Goal: Register for event/course

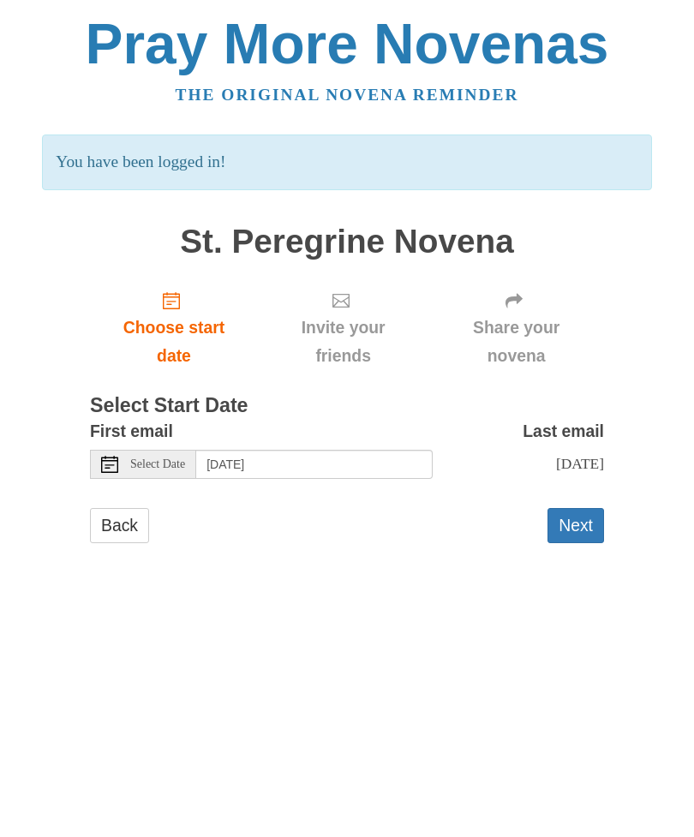
click at [588, 512] on button "Next" at bounding box center [576, 525] width 57 height 35
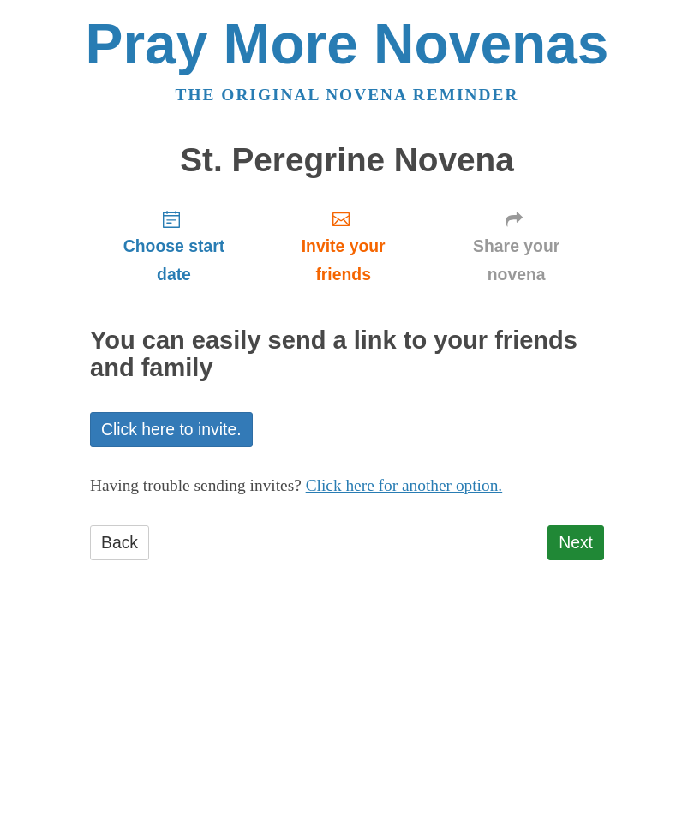
click at [578, 538] on link "Next" at bounding box center [576, 542] width 57 height 35
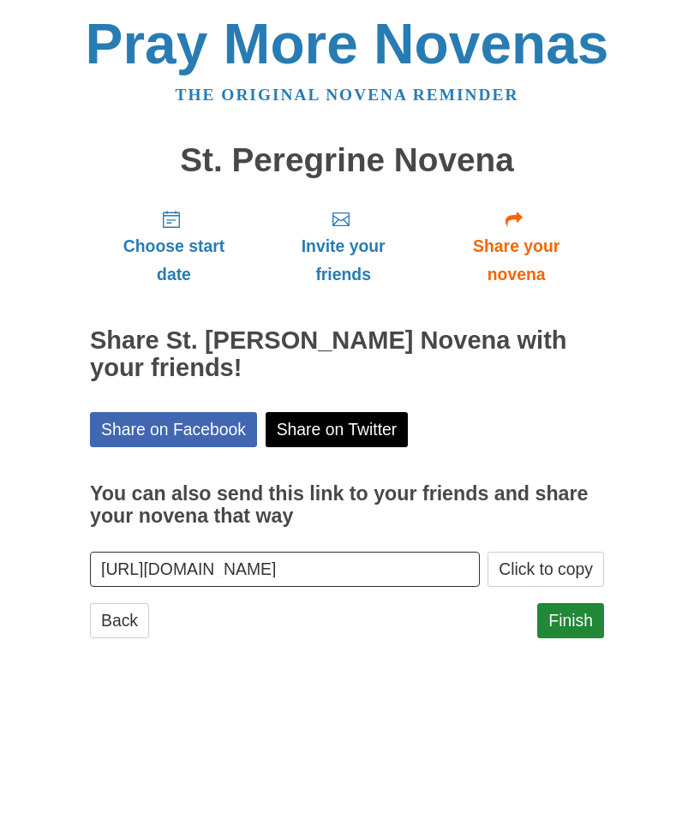
click at [174, 252] on span "Choose start date" at bounding box center [174, 260] width 134 height 57
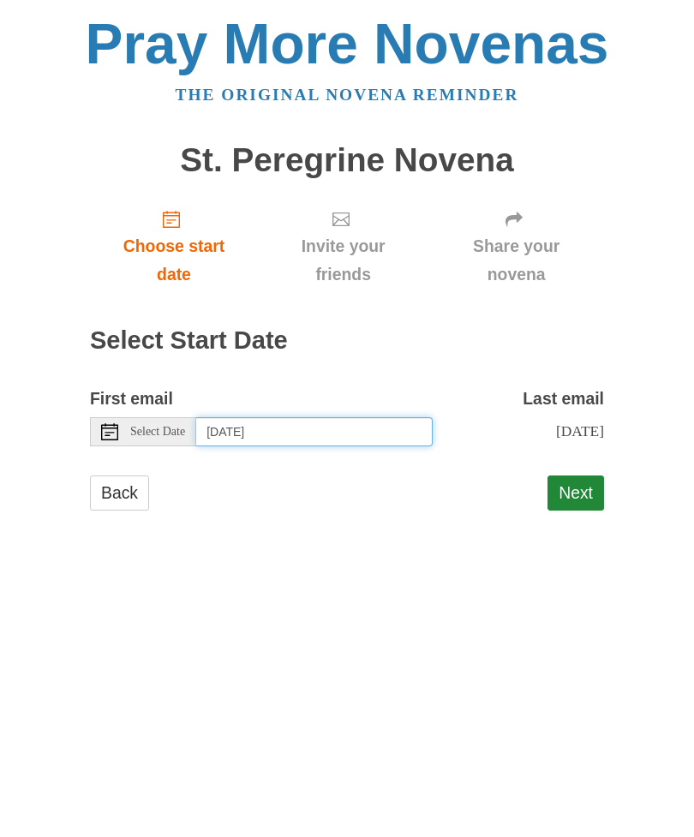
click at [364, 426] on input "Thursday, August 28th" at bounding box center [314, 431] width 236 height 29
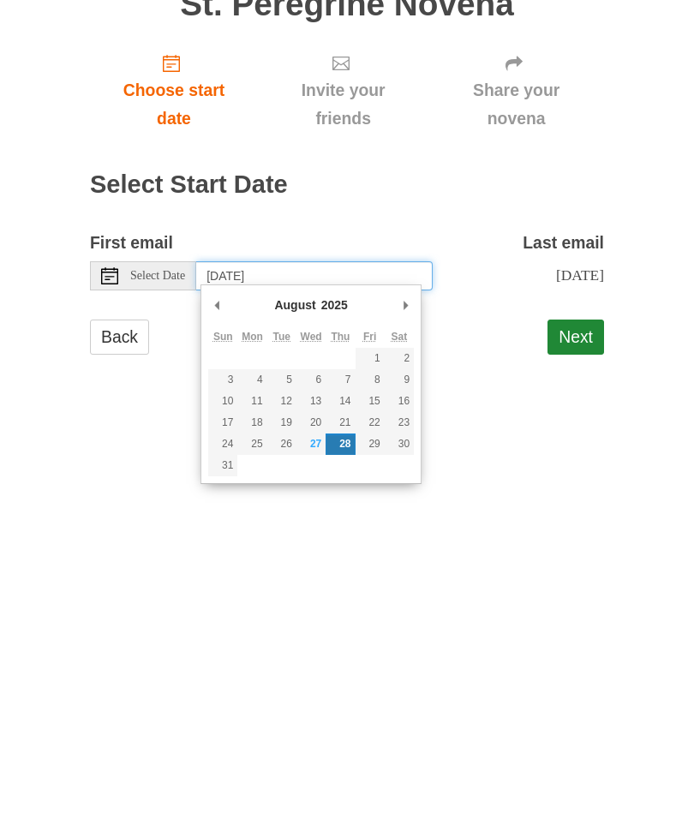
type input "Wednesday, August 27th"
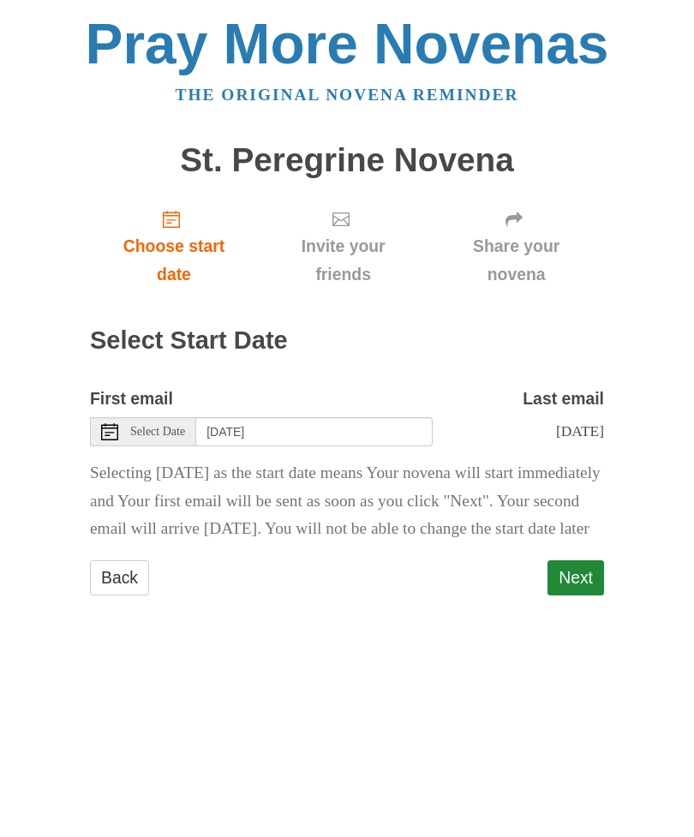
click at [574, 596] on button "Next" at bounding box center [576, 577] width 57 height 35
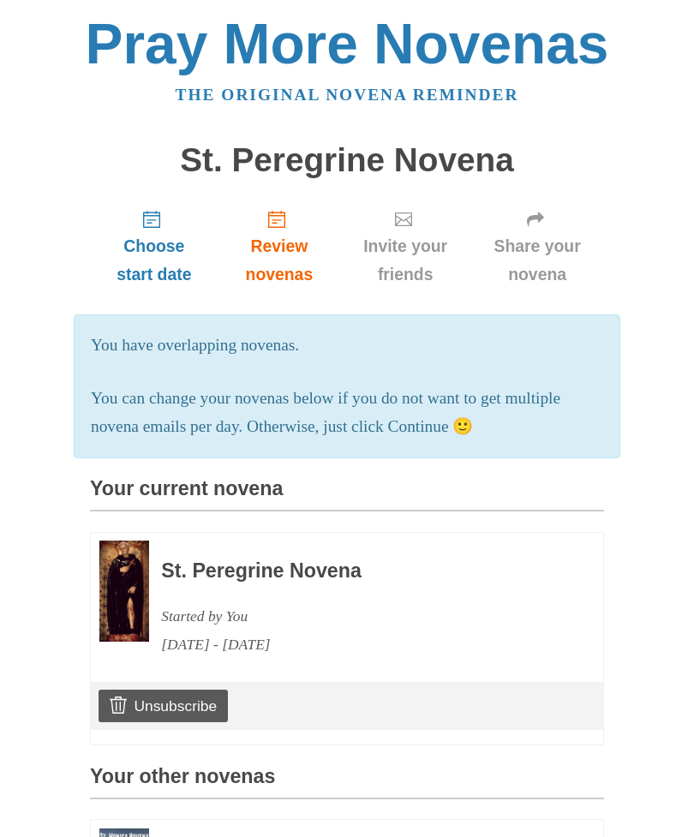
click at [142, 254] on span "Choose start date" at bounding box center [154, 260] width 94 height 57
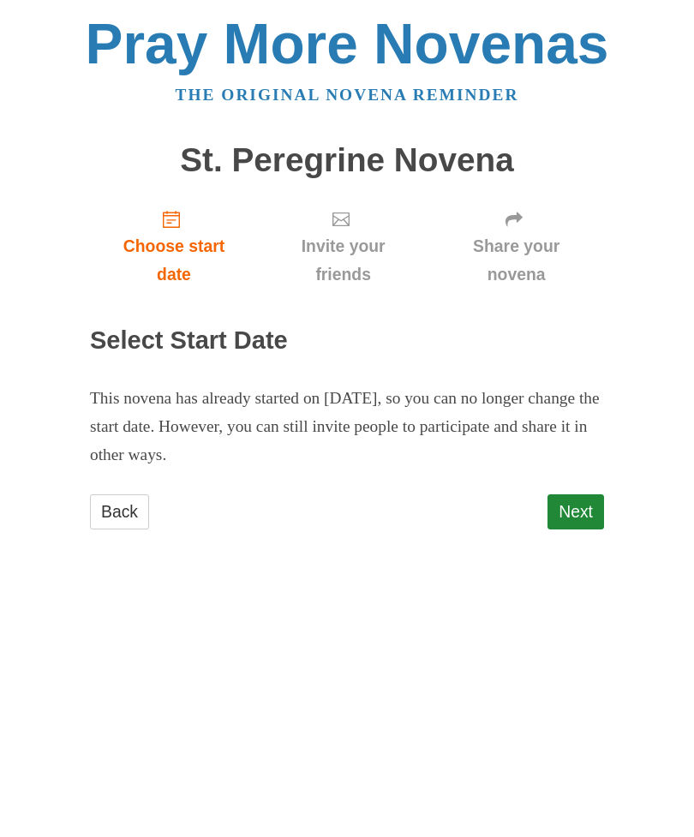
click at [578, 506] on link "Next" at bounding box center [576, 511] width 57 height 35
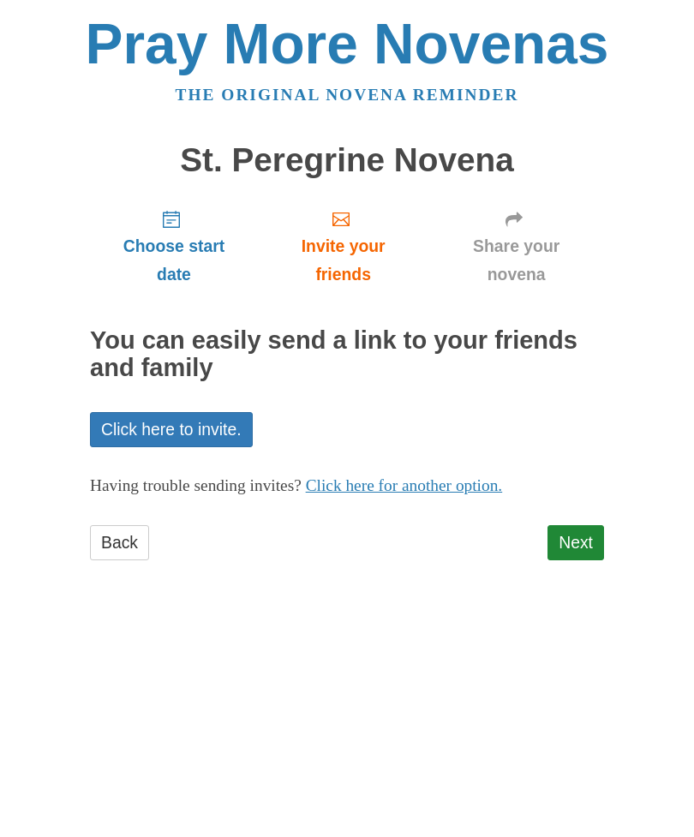
click at [579, 534] on link "Next" at bounding box center [576, 542] width 57 height 35
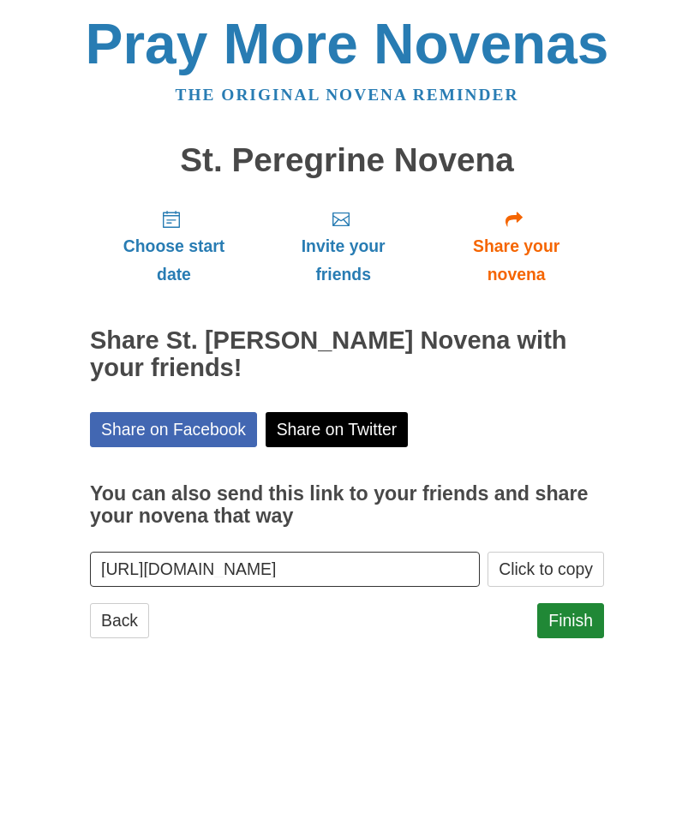
click at [571, 616] on link "Finish" at bounding box center [570, 620] width 67 height 35
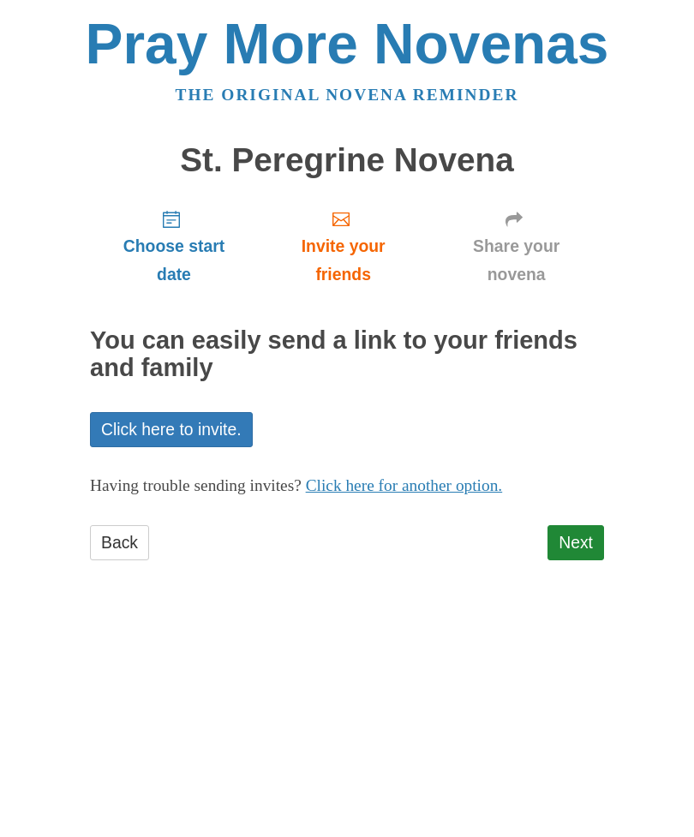
click at [183, 422] on link "Click here to invite." at bounding box center [171, 429] width 163 height 35
click at [429, 486] on link "Click here for another option." at bounding box center [404, 485] width 197 height 18
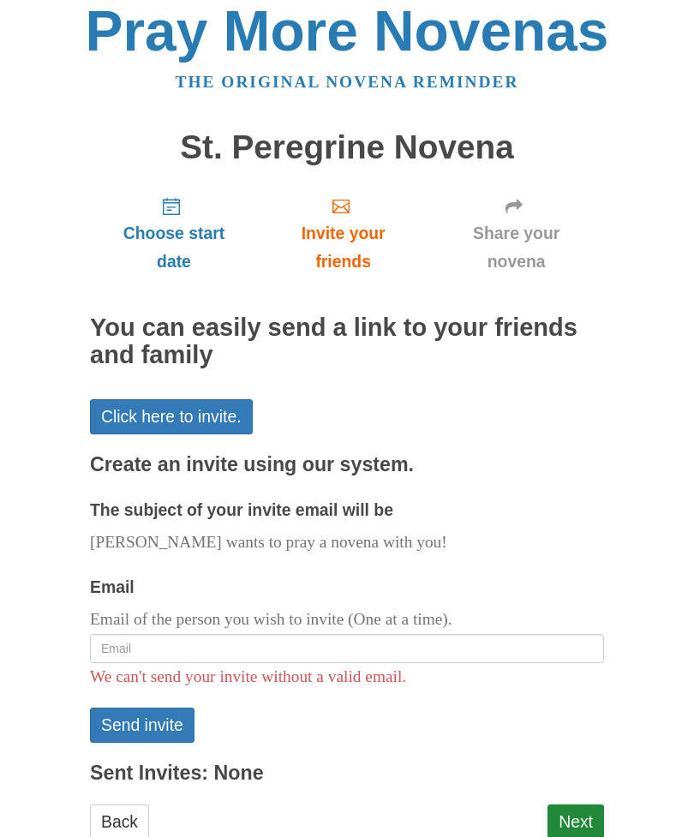
scroll to position [54, 0]
